Goal: Obtain resource: Download file/media

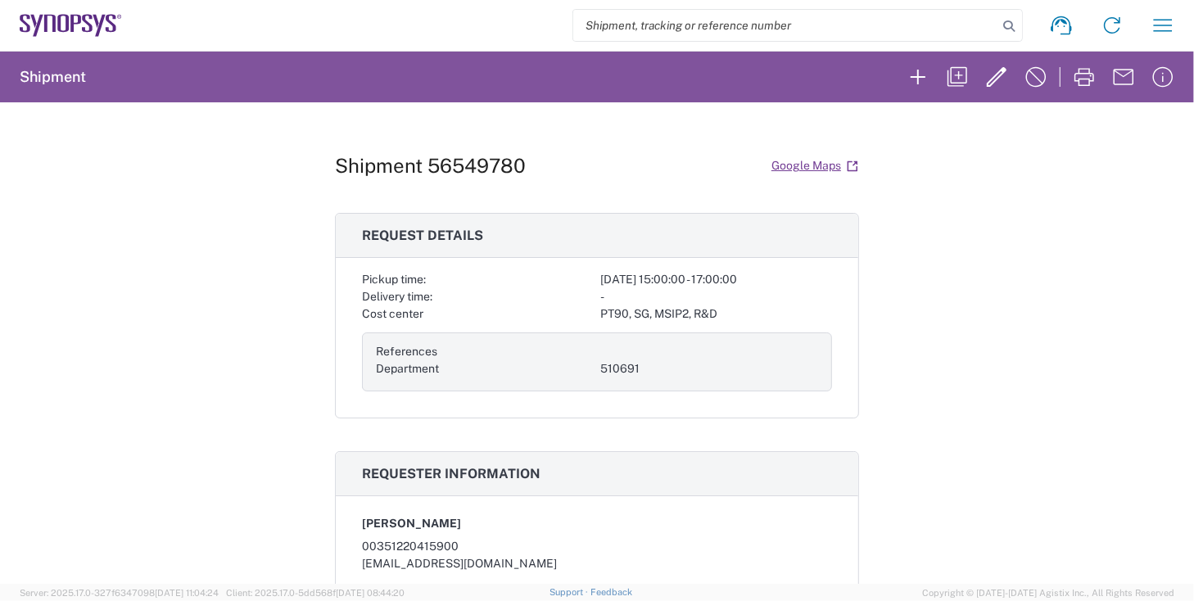
scroll to position [468, 0]
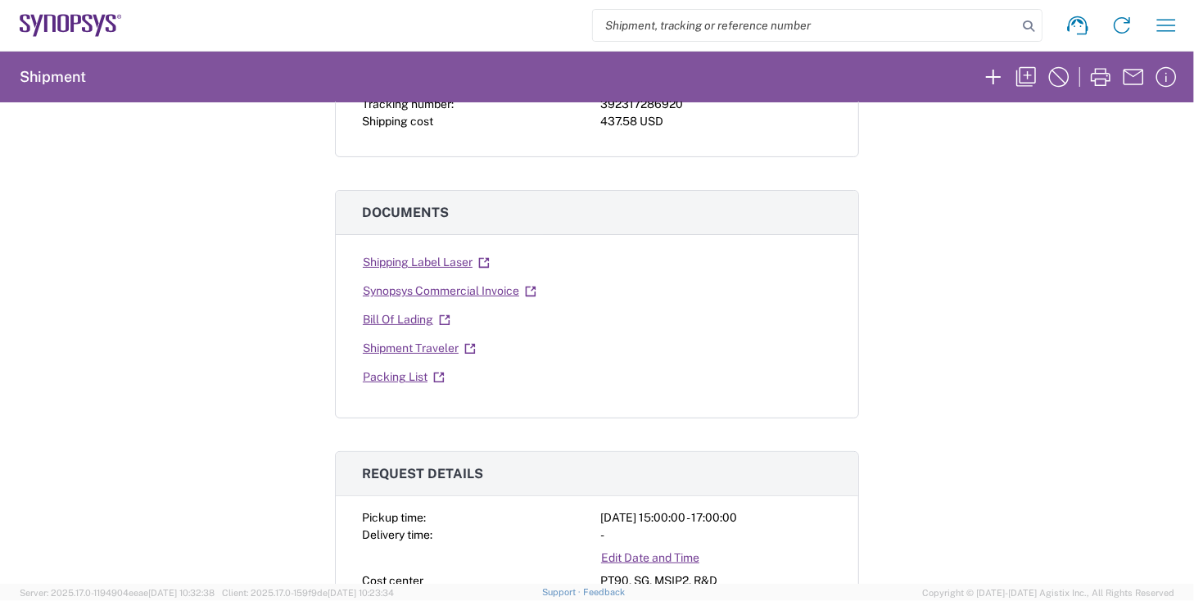
scroll to position [187, 0]
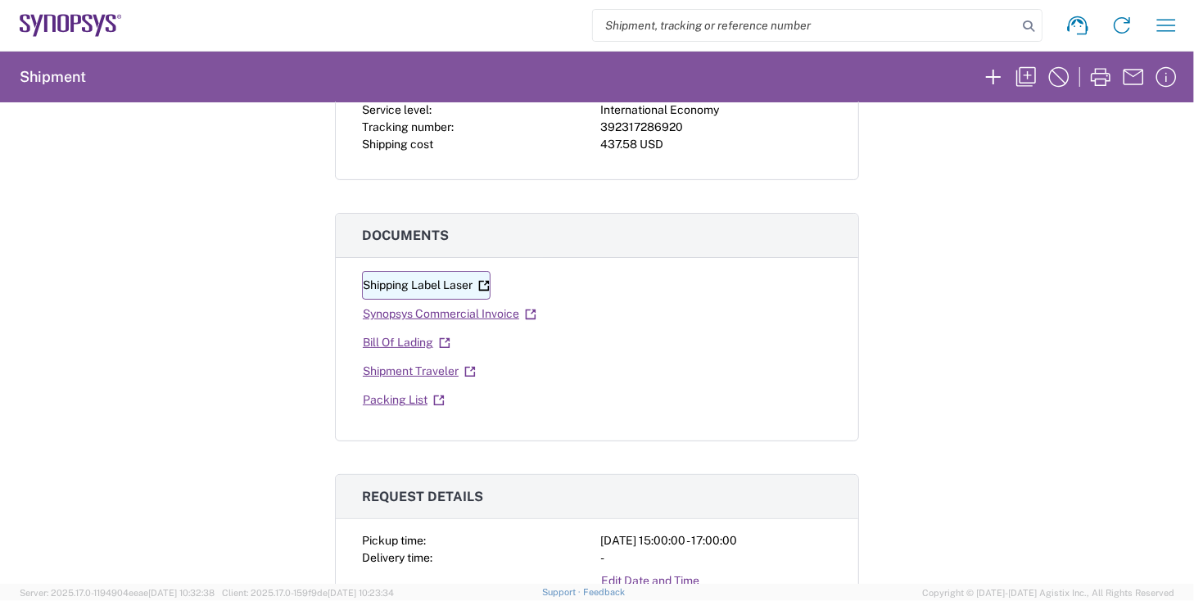
click at [434, 283] on link "Shipping Label Laser" at bounding box center [426, 285] width 129 height 29
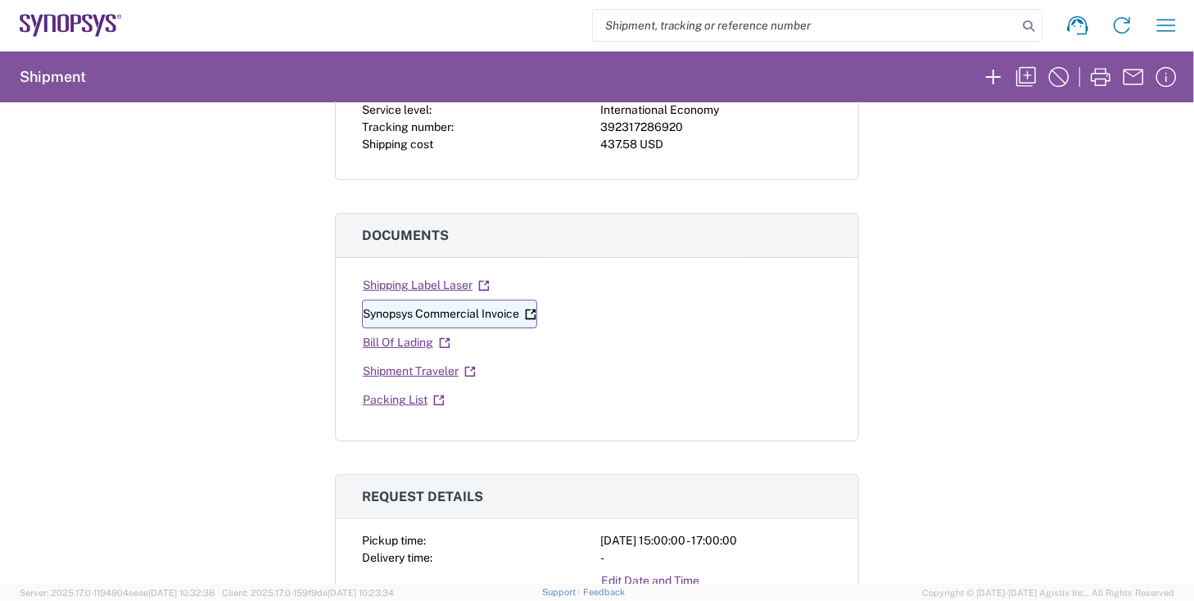
click at [414, 310] on link "Synopsys Commercial Invoice" at bounding box center [449, 314] width 175 height 29
click at [397, 339] on link "Bill Of Lading" at bounding box center [406, 342] width 89 height 29
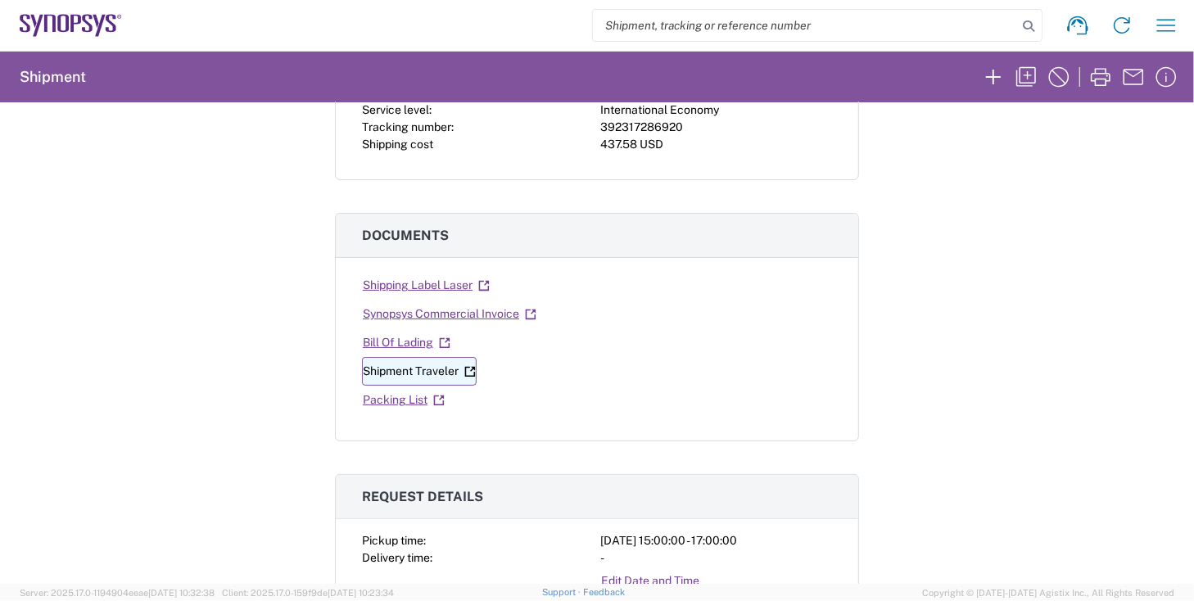
click at [391, 364] on link "Shipment Traveler" at bounding box center [419, 371] width 115 height 29
click at [410, 393] on link "Packing List" at bounding box center [404, 400] width 84 height 29
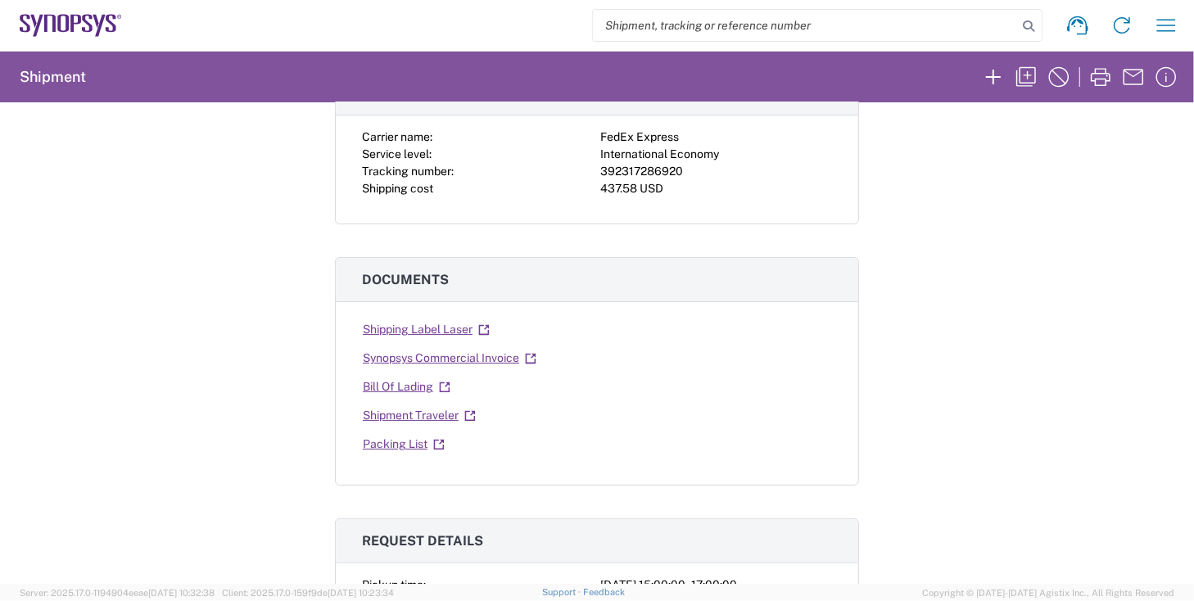
scroll to position [0, 0]
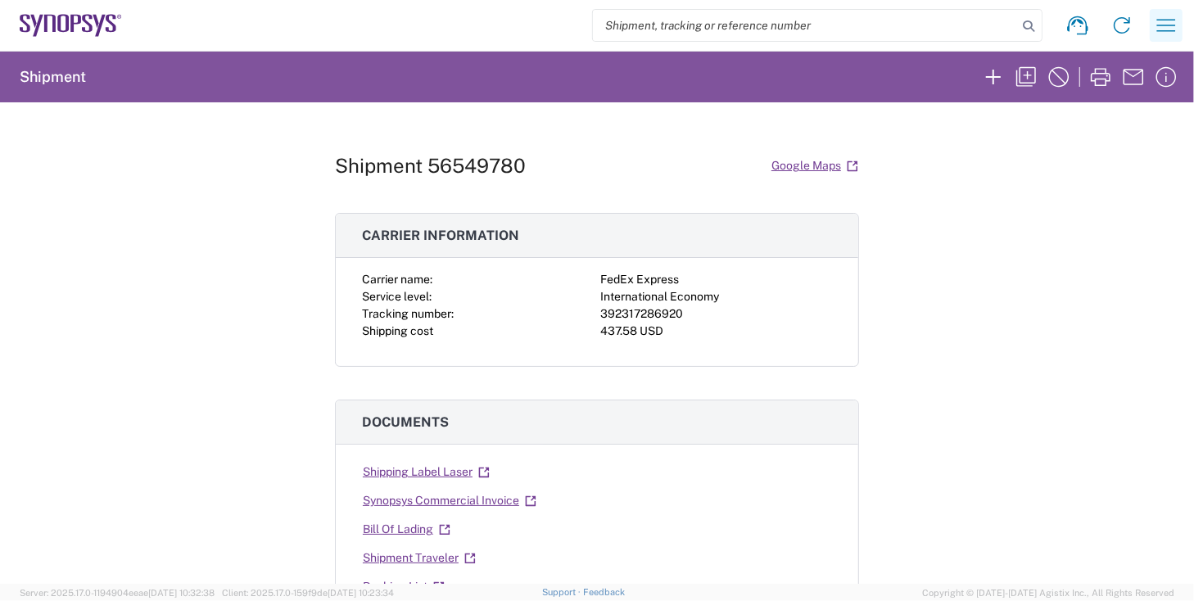
click at [1154, 28] on icon "button" at bounding box center [1166, 25] width 26 height 26
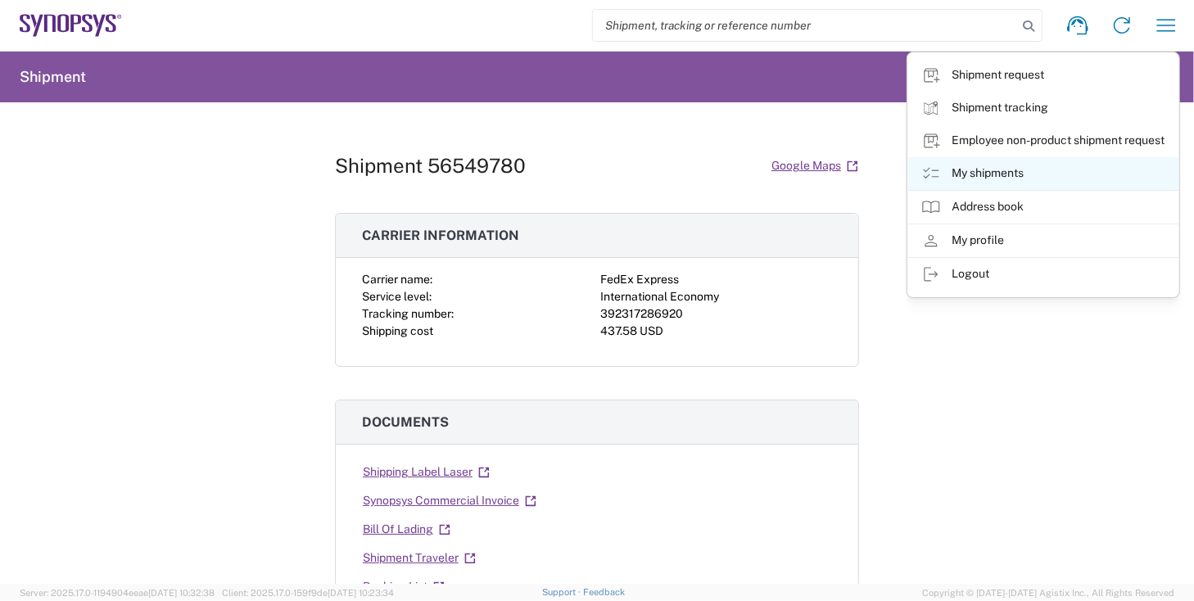
click at [977, 183] on link "My shipments" at bounding box center [1043, 173] width 270 height 33
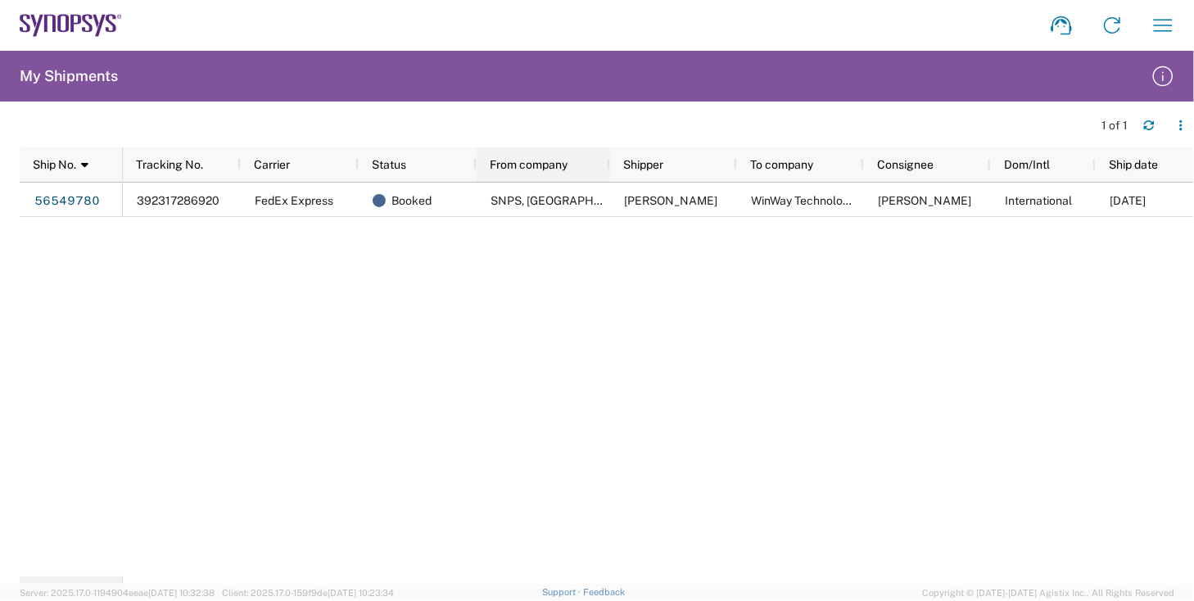
click at [609, 159] on div at bounding box center [609, 164] width 7 height 34
